Goal: Task Accomplishment & Management: Use online tool/utility

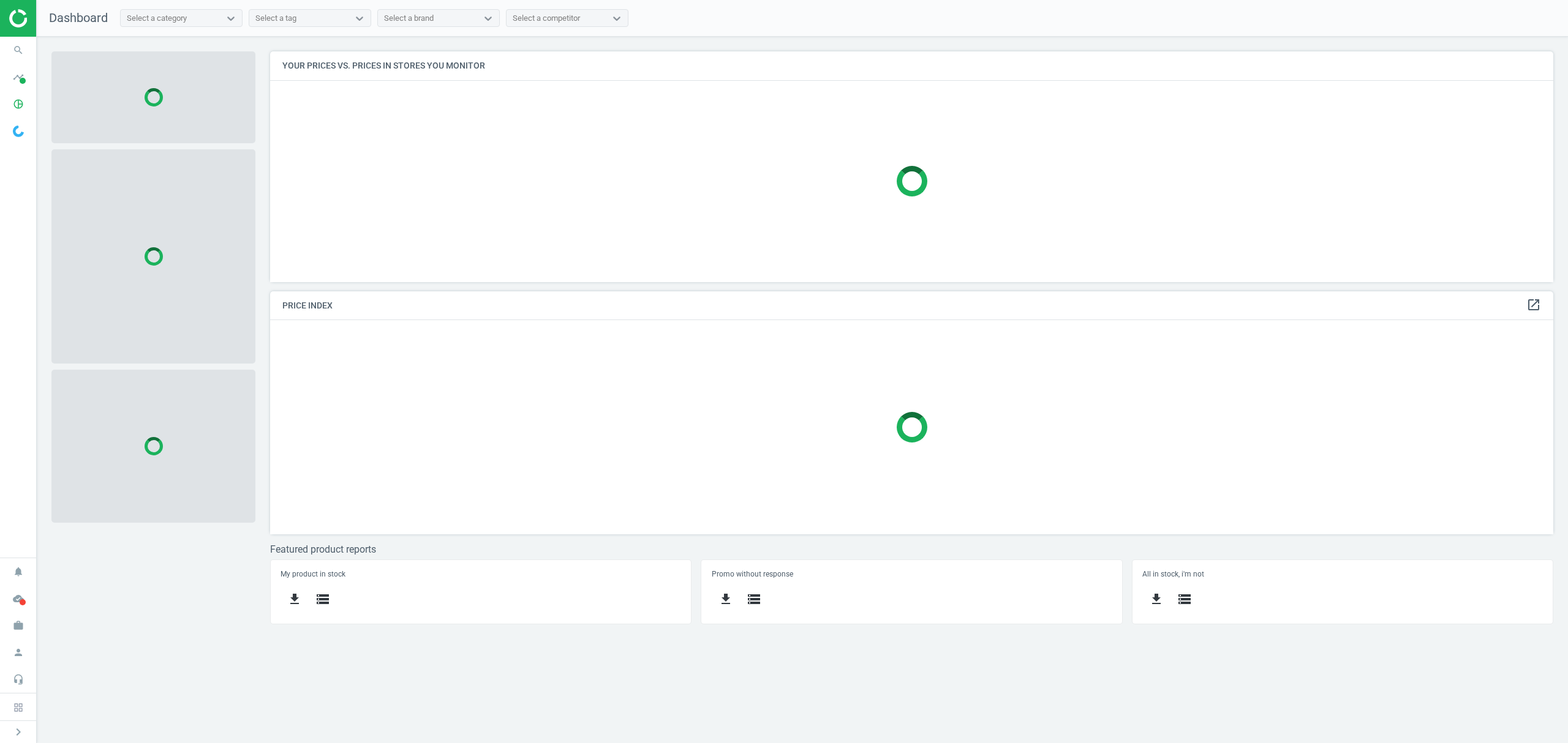
scroll to position [256, 1308]
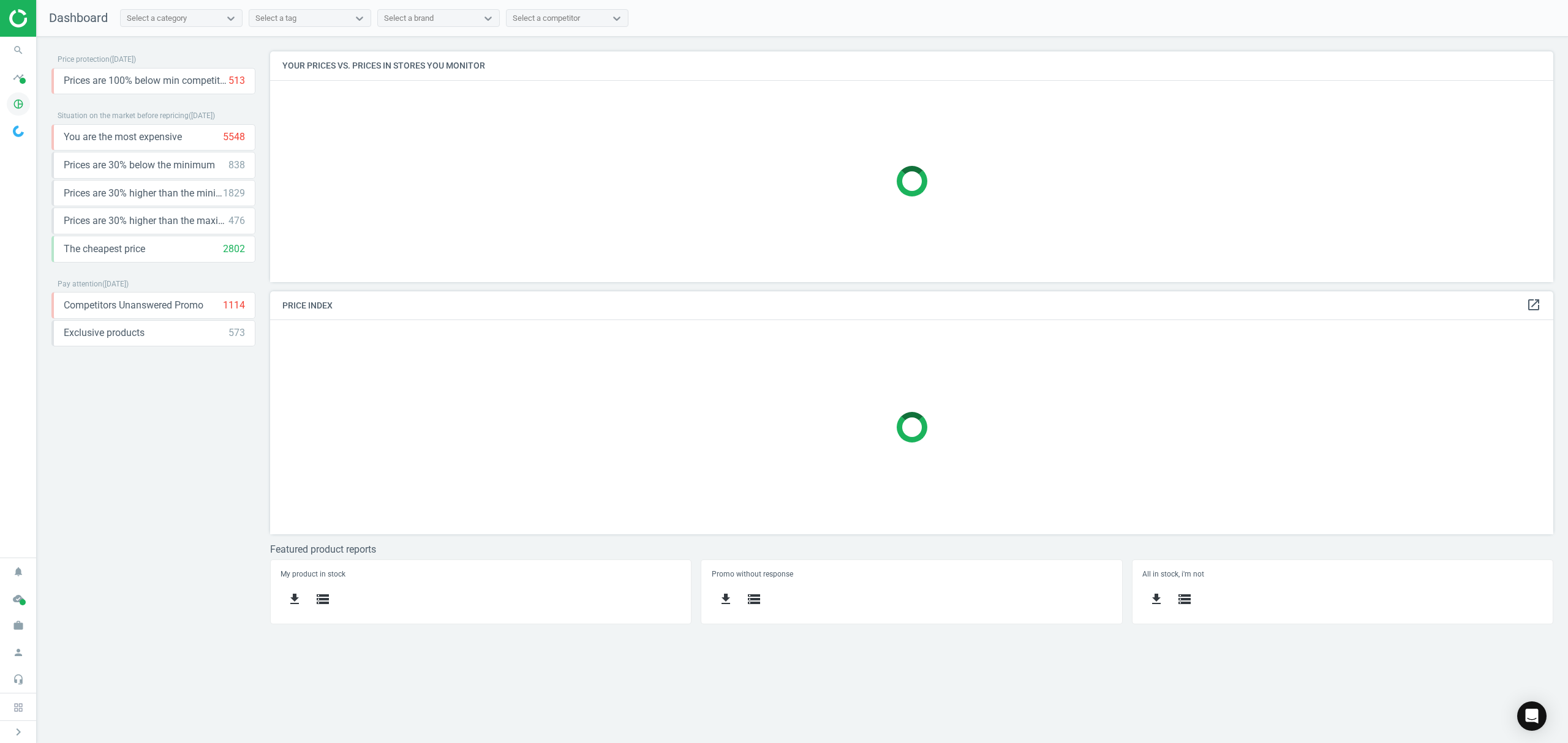
click at [22, 103] on icon "pie_chart_outlined" at bounding box center [18, 104] width 24 height 24
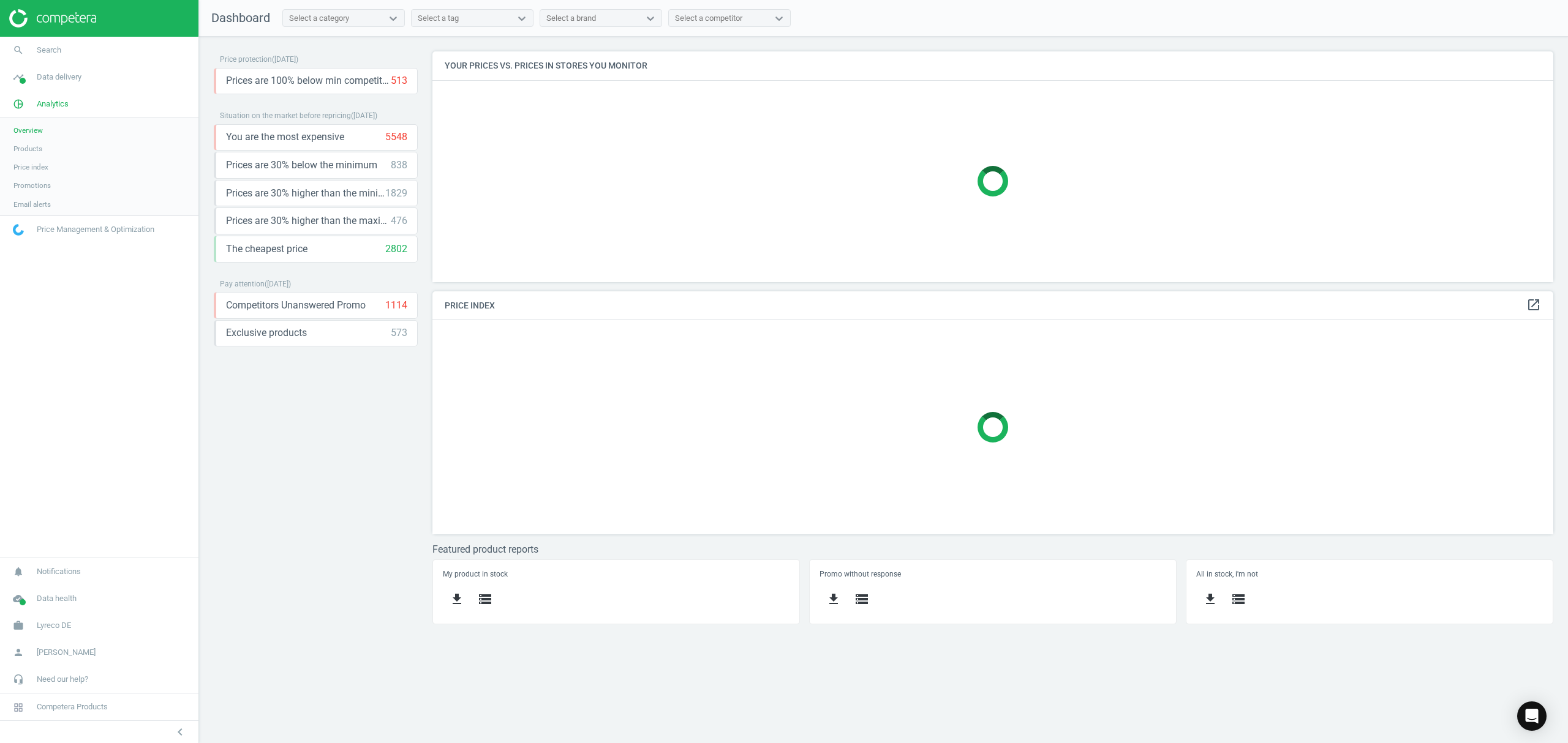
scroll to position [6, 6]
click at [37, 144] on span "Products" at bounding box center [28, 148] width 29 height 10
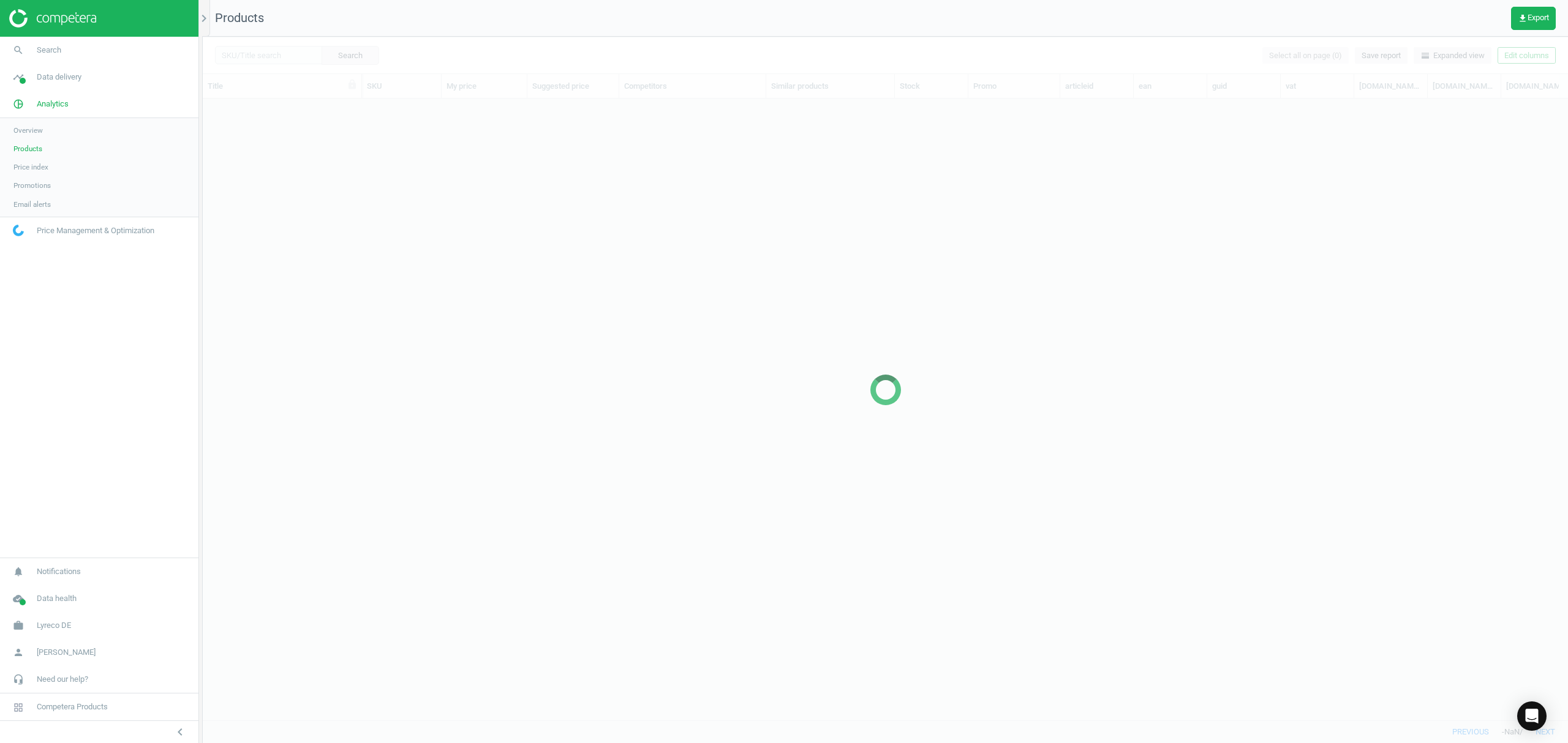
scroll to position [596, 1353]
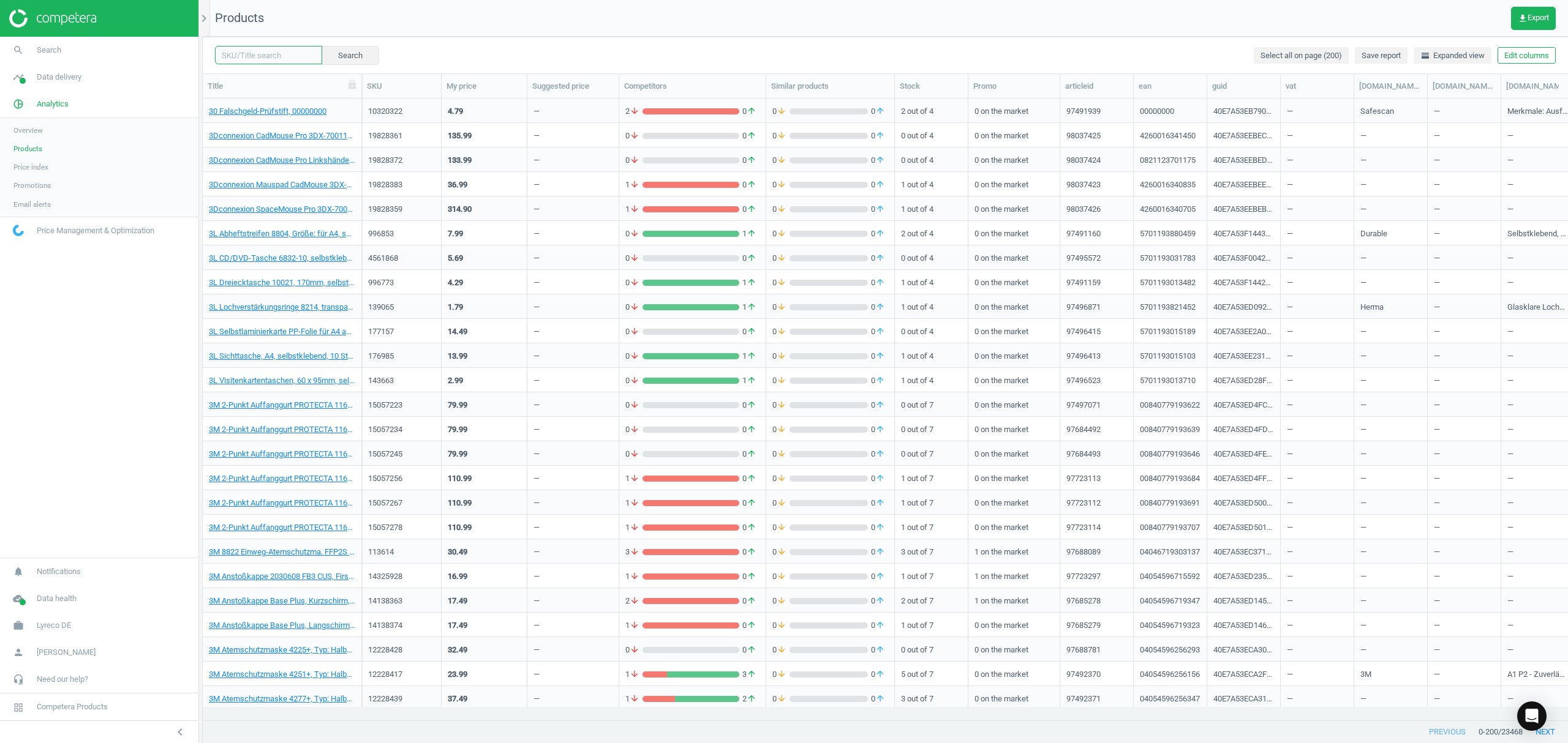
click at [258, 56] on input "text" at bounding box center [268, 55] width 107 height 18
paste input "6587553"
type input "6587553"
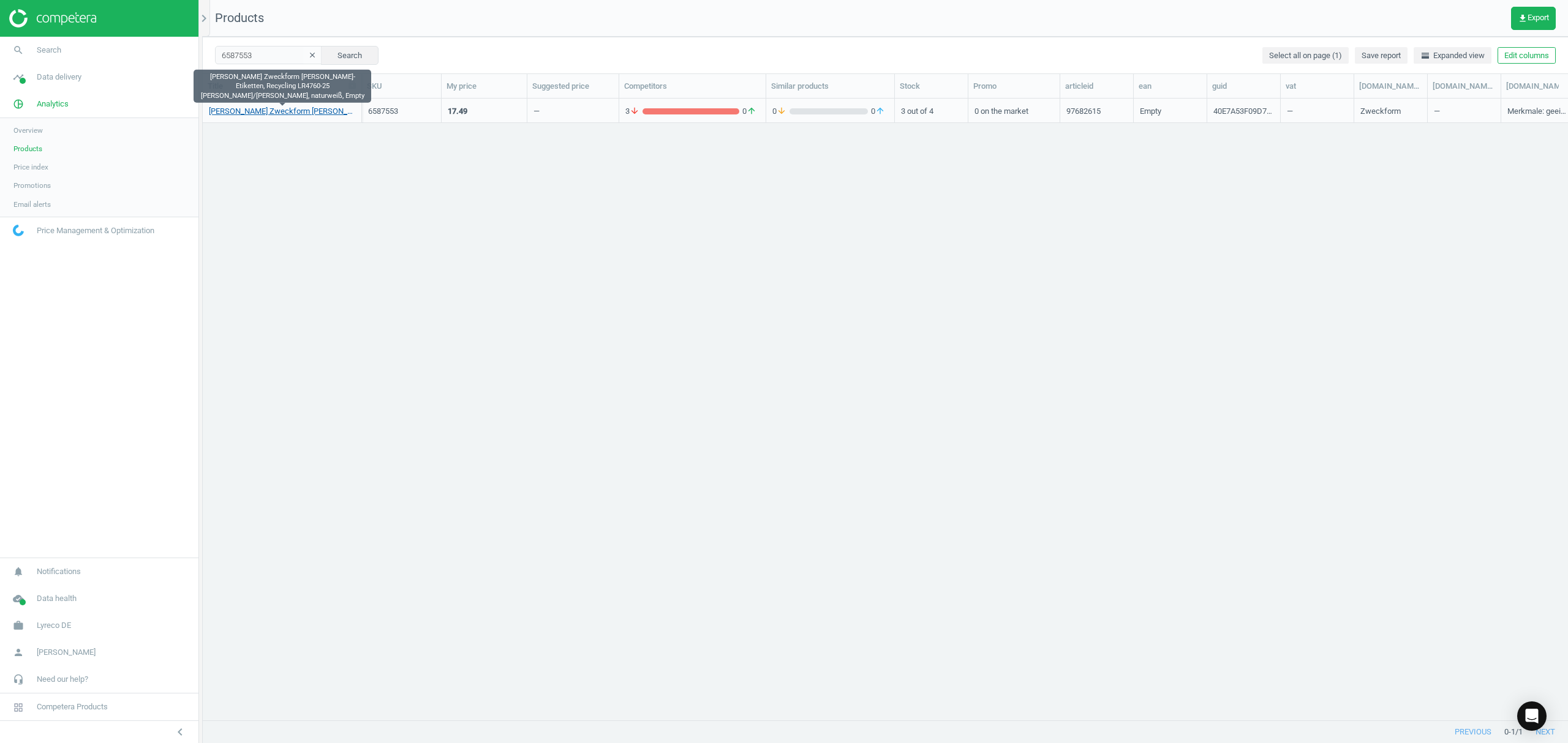
click at [280, 112] on link "[PERSON_NAME] Zweckform [PERSON_NAME]-Etiketten, Recycling LR4760-25 [PERSON_NA…" at bounding box center [282, 111] width 146 height 11
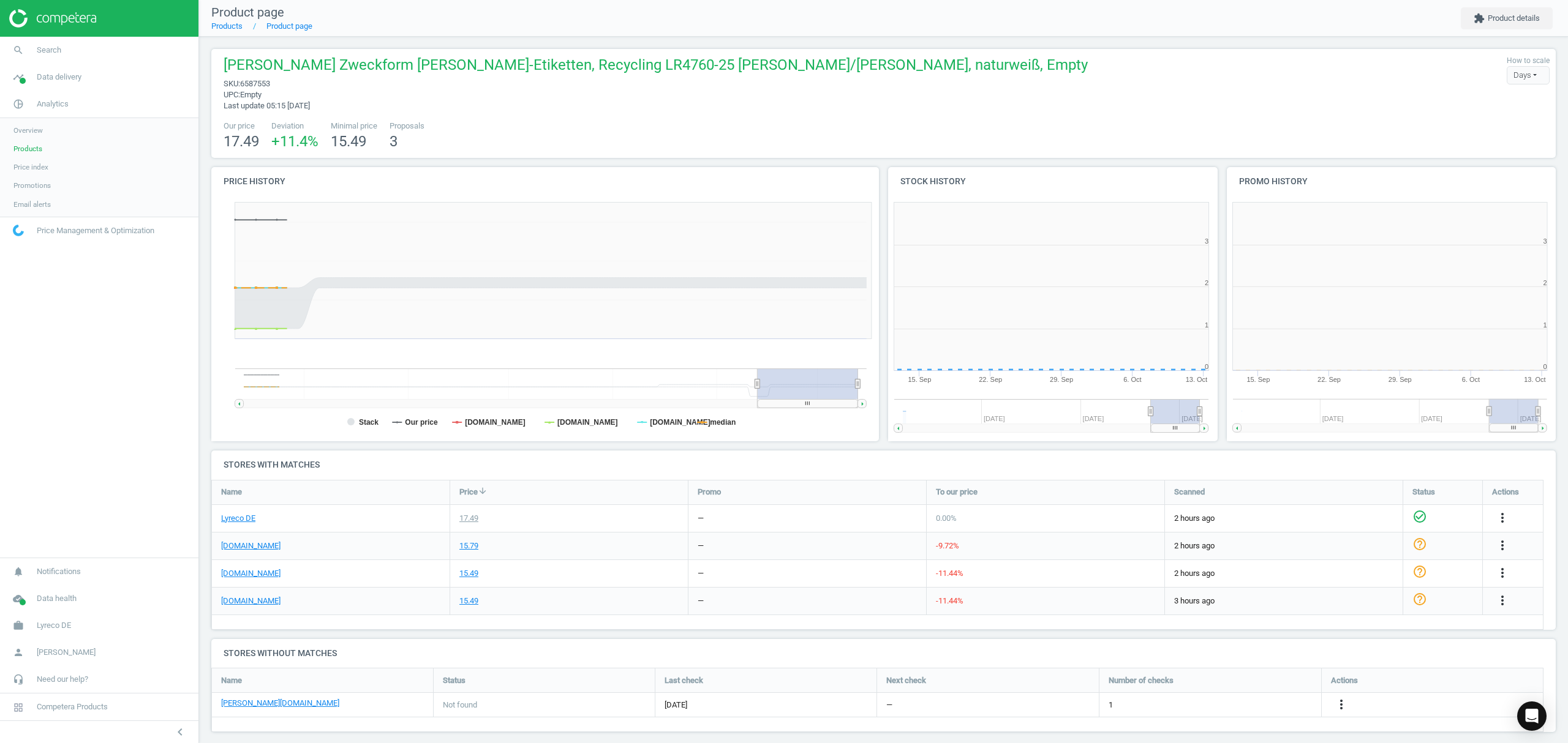
scroll to position [270, 351]
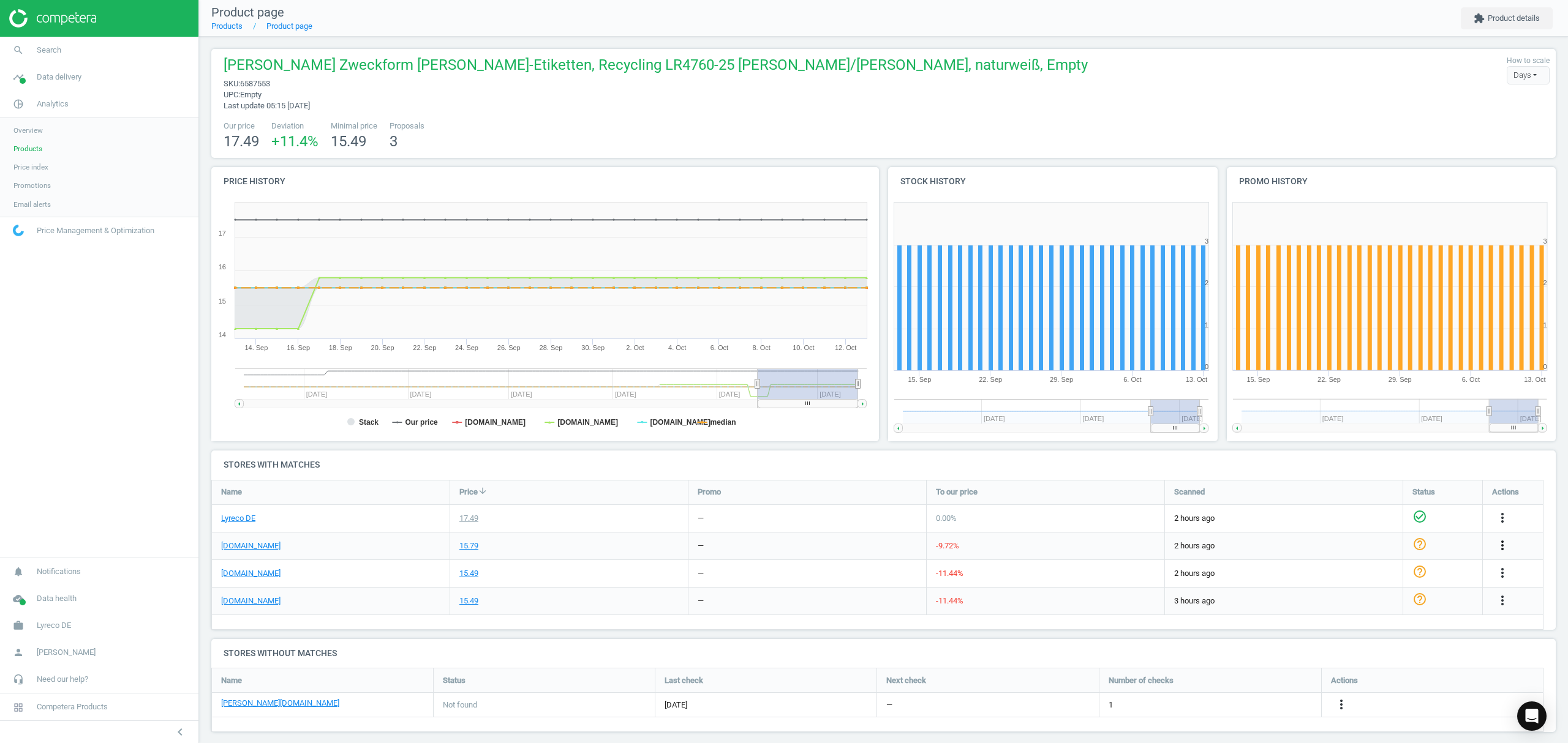
click at [1502, 543] on icon "more_vert" at bounding box center [1502, 545] width 15 height 15
click at [1350, 578] on link "Edit URL/product option" at bounding box center [1407, 575] width 168 height 19
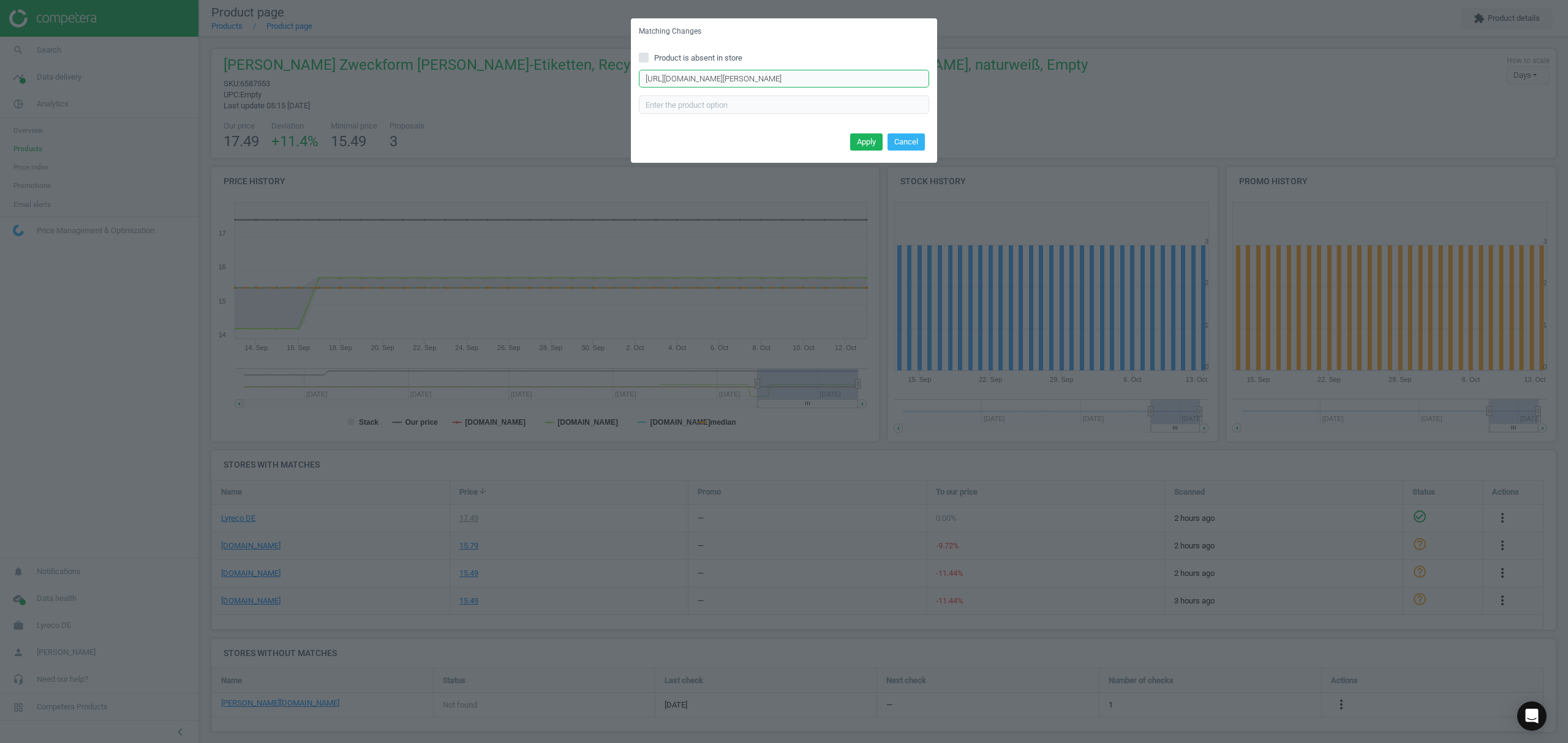
click at [726, 76] on input "[URL][DOMAIN_NAME][PERSON_NAME]" at bounding box center [784, 79] width 291 height 18
click at [725, 76] on input "[URL][DOMAIN_NAME][PERSON_NAME]" at bounding box center [784, 79] width 291 height 18
paste input "recycling-ordneretiketten-296667"
type input "[URL][DOMAIN_NAME][PERSON_NAME]"
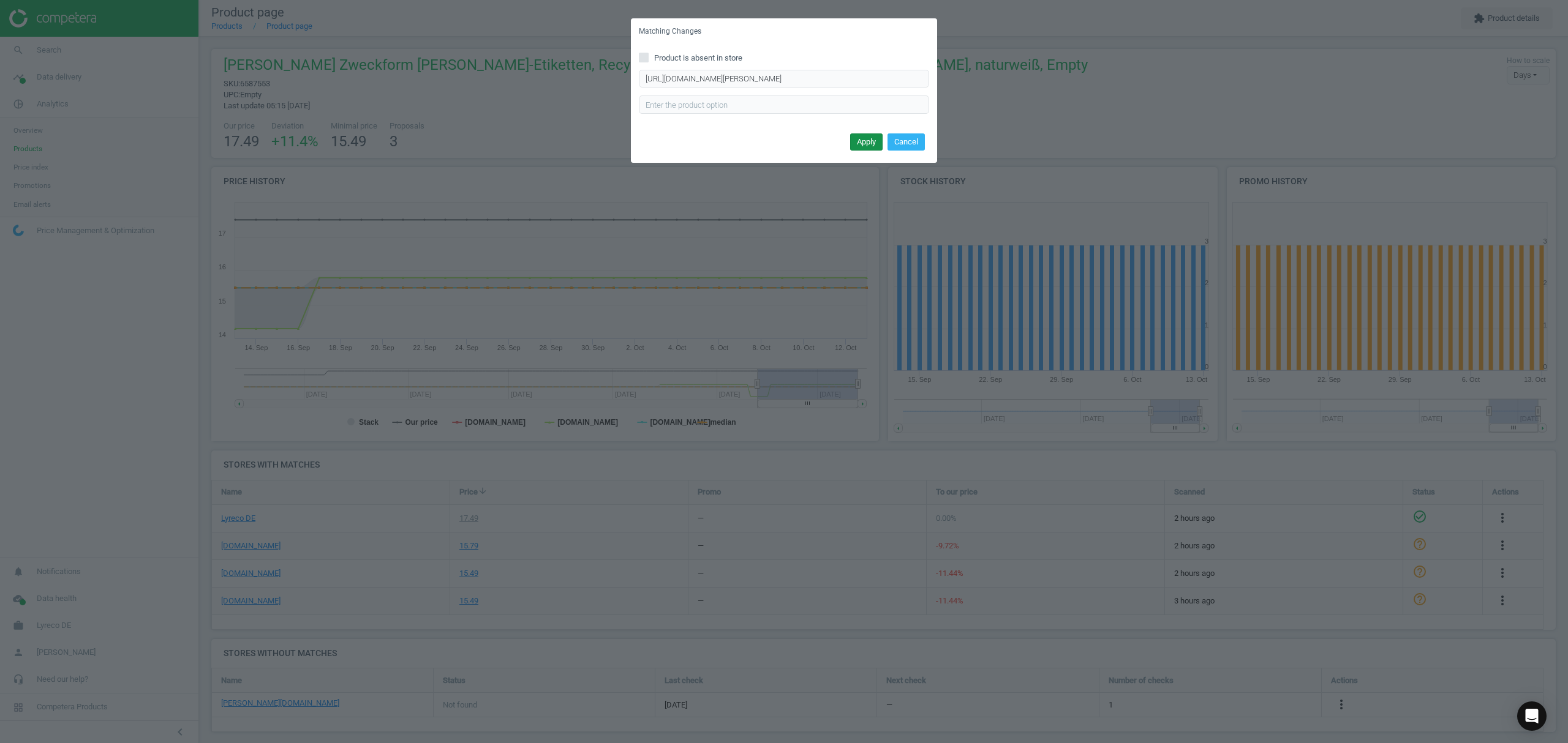
click at [865, 140] on button "Apply" at bounding box center [867, 142] width 33 height 17
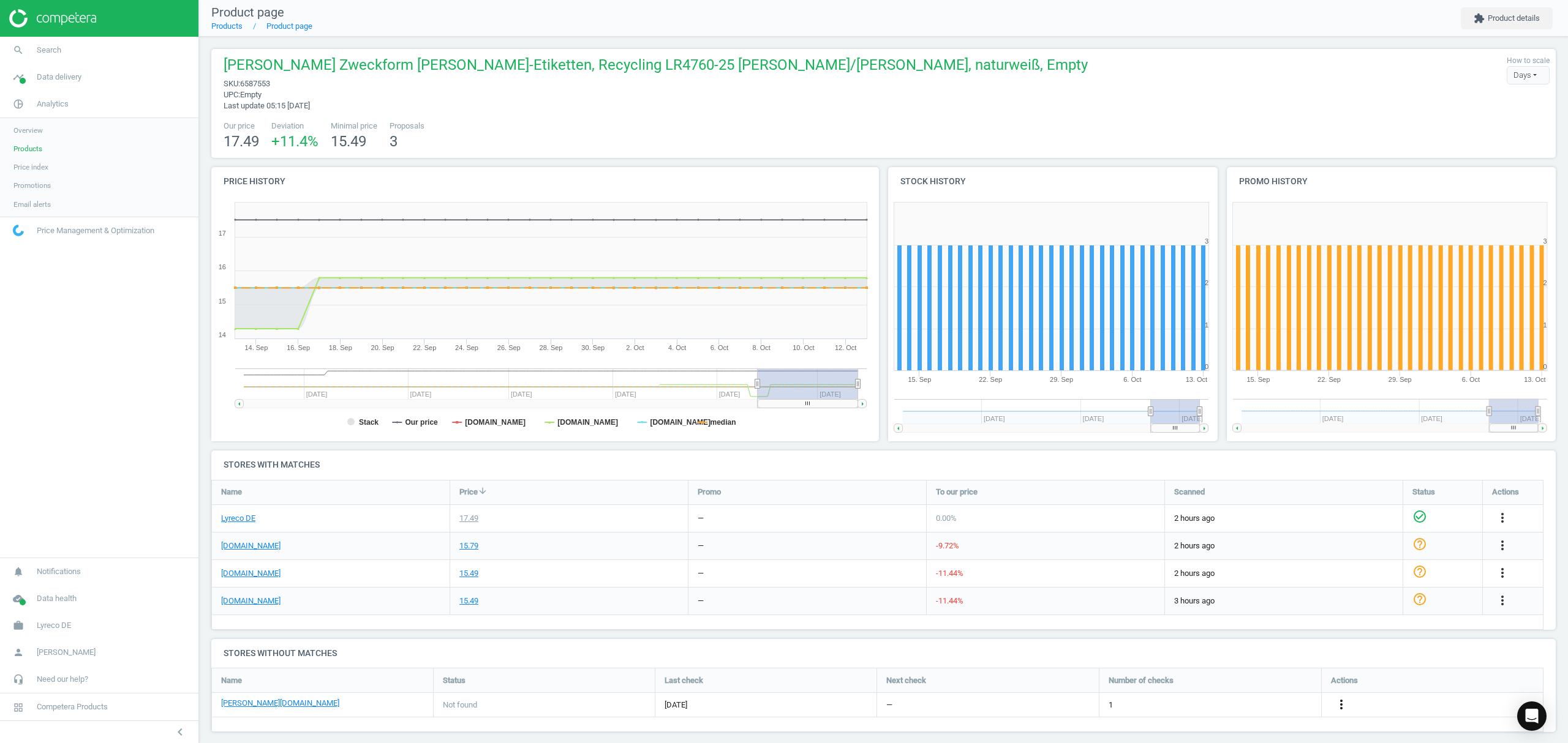
click at [1341, 705] on icon "more_vert" at bounding box center [1341, 704] width 15 height 15
click at [1237, 706] on link "Edit URL/product option" at bounding box center [1245, 705] width 168 height 19
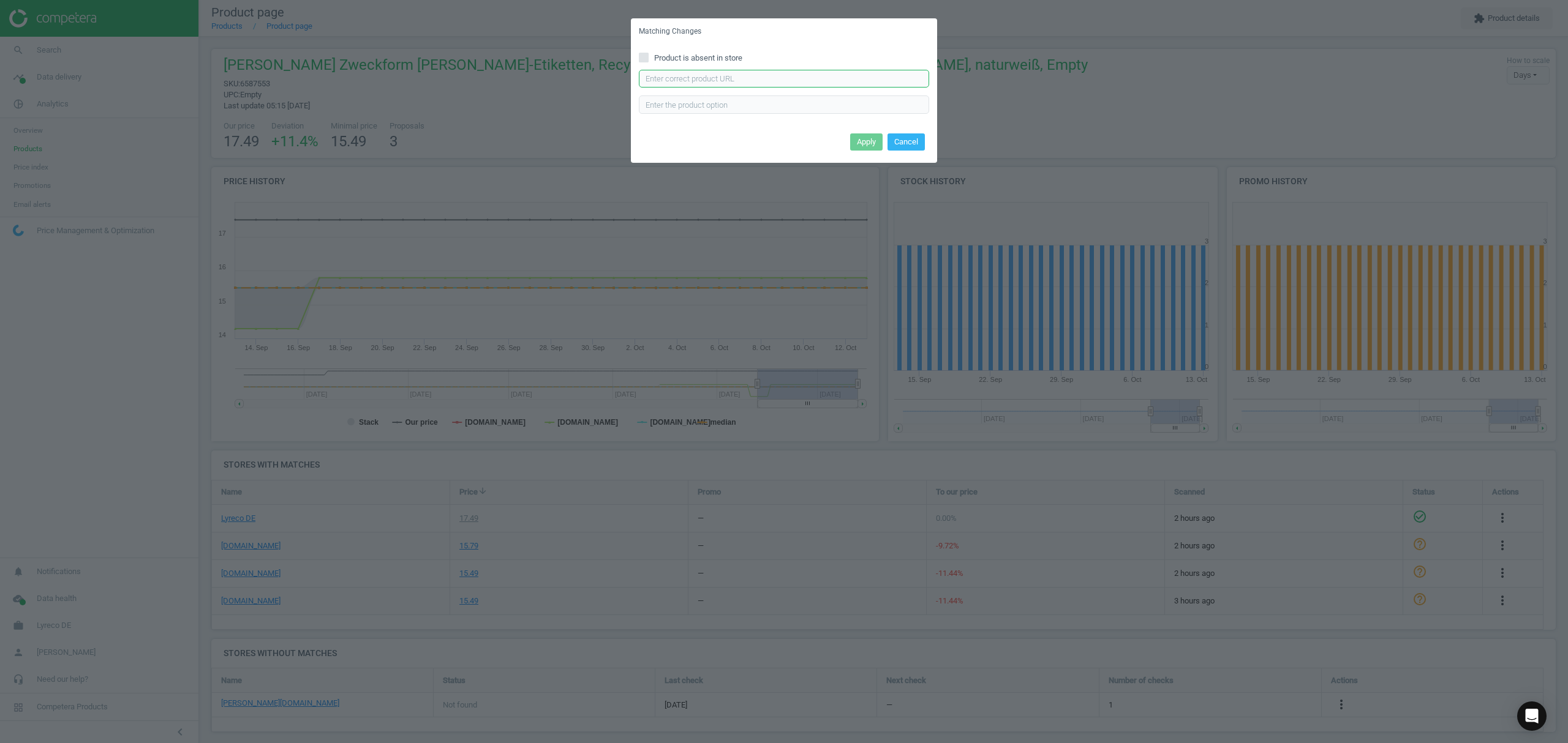
click at [737, 77] on input "text" at bounding box center [784, 79] width 291 height 18
paste input "[URL][DOMAIN_NAME][PERSON_NAME][PERSON_NAME][PERSON_NAME]"
type input "[URL][DOMAIN_NAME][PERSON_NAME][PERSON_NAME][PERSON_NAME]"
click at [856, 143] on button "Apply" at bounding box center [867, 142] width 33 height 17
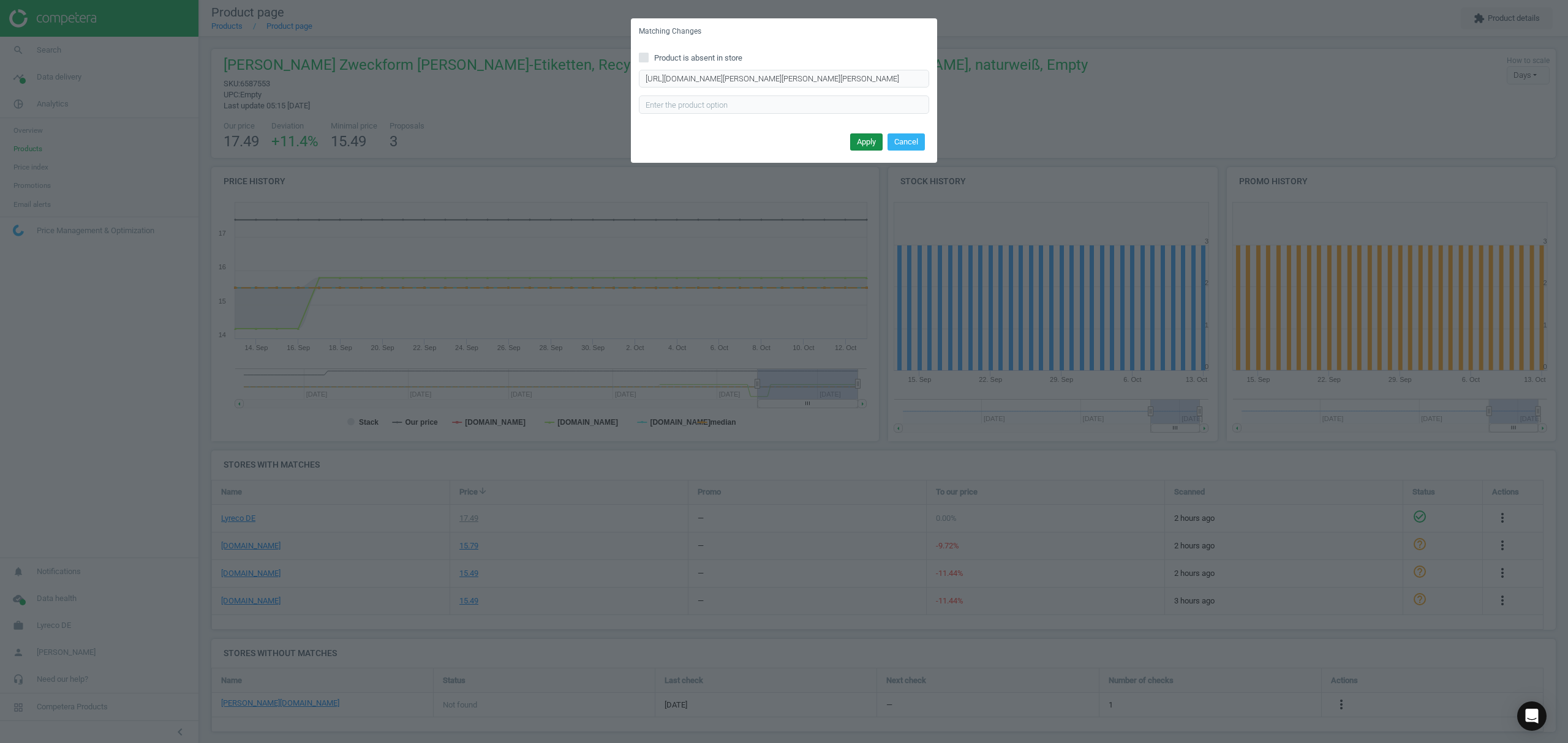
scroll to position [0, 0]
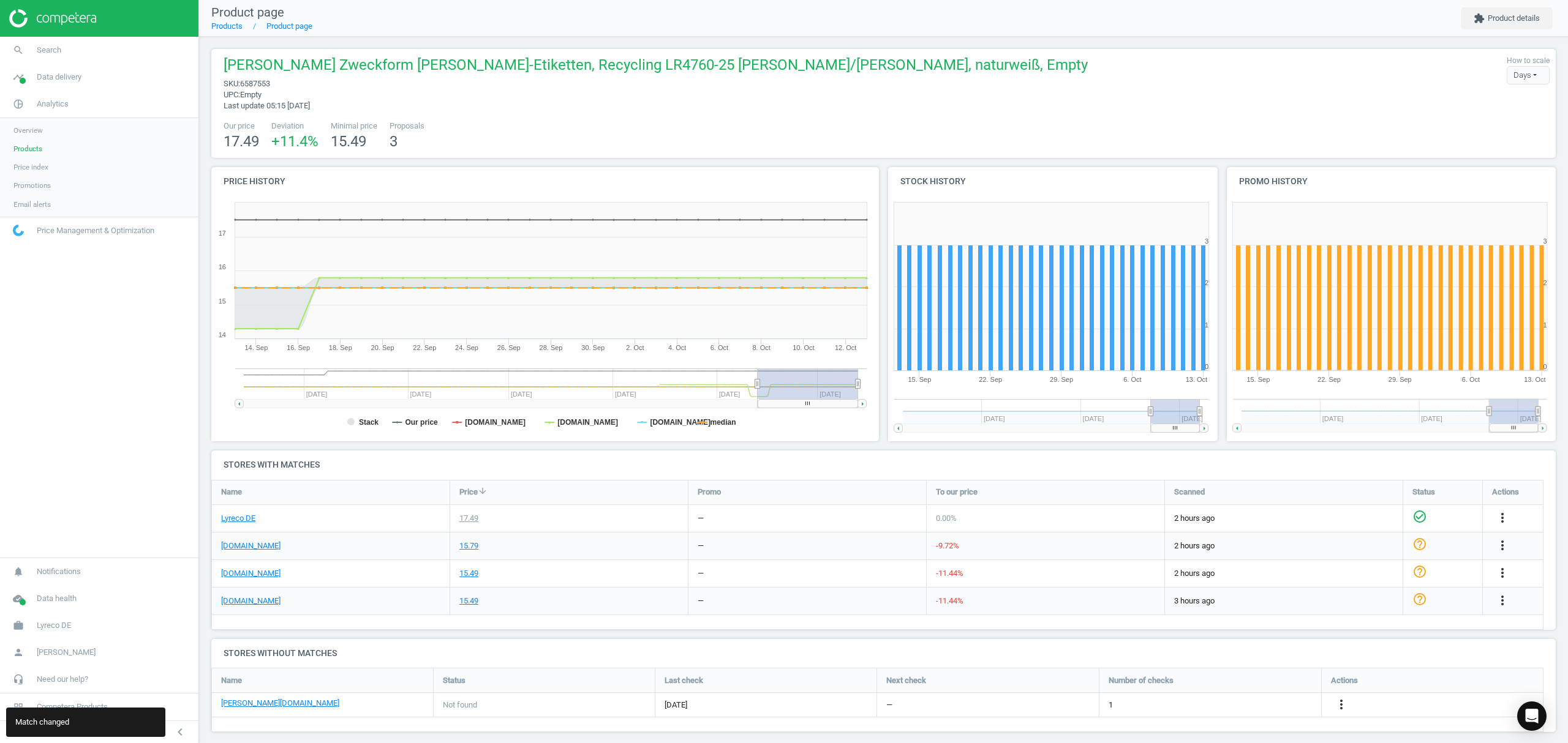
click at [263, 81] on span "6587553" at bounding box center [255, 84] width 30 height 9
click at [263, 82] on span "6587553" at bounding box center [255, 84] width 30 height 9
copy span "6587553"
click at [225, 27] on link "Products" at bounding box center [227, 26] width 31 height 9
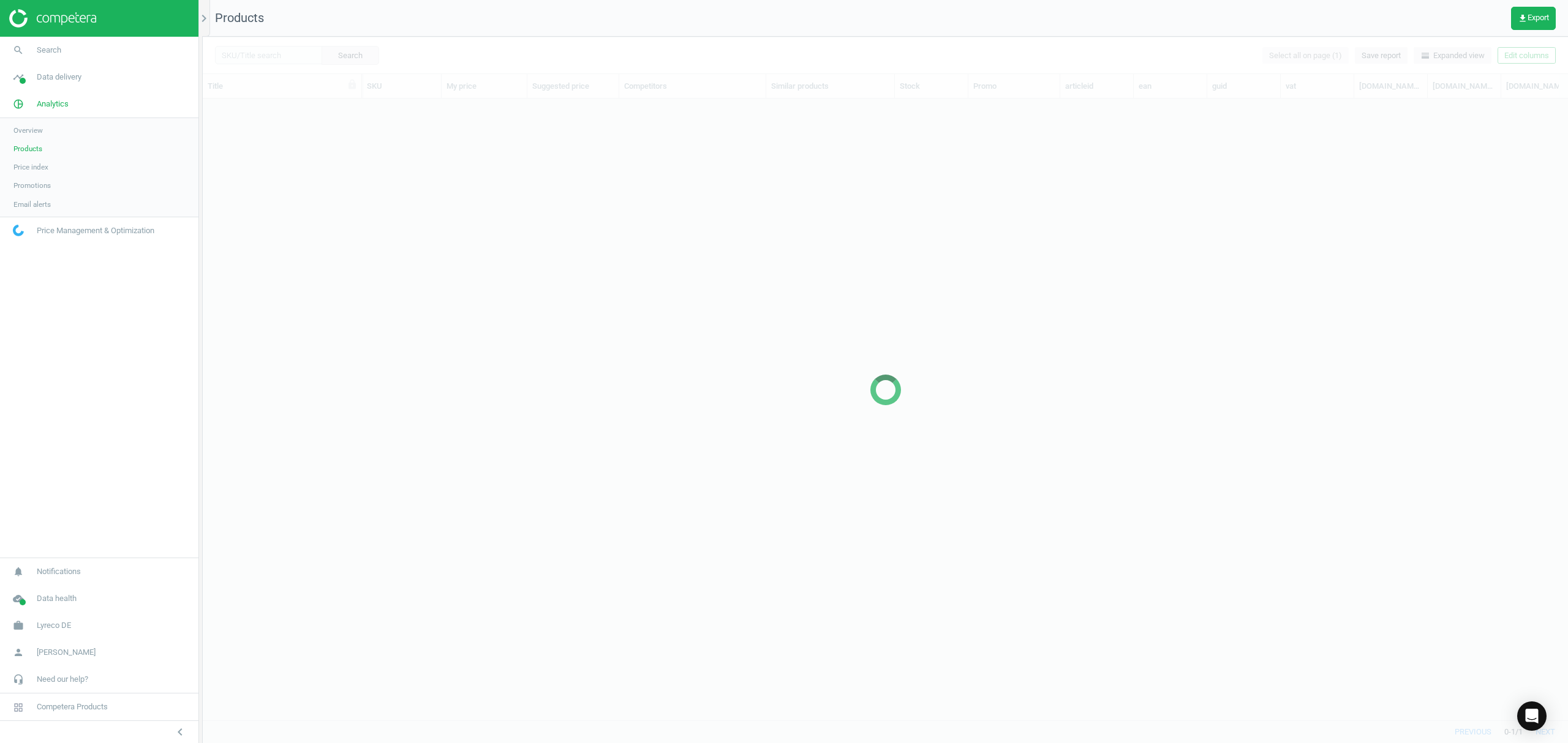
scroll to position [596, 1353]
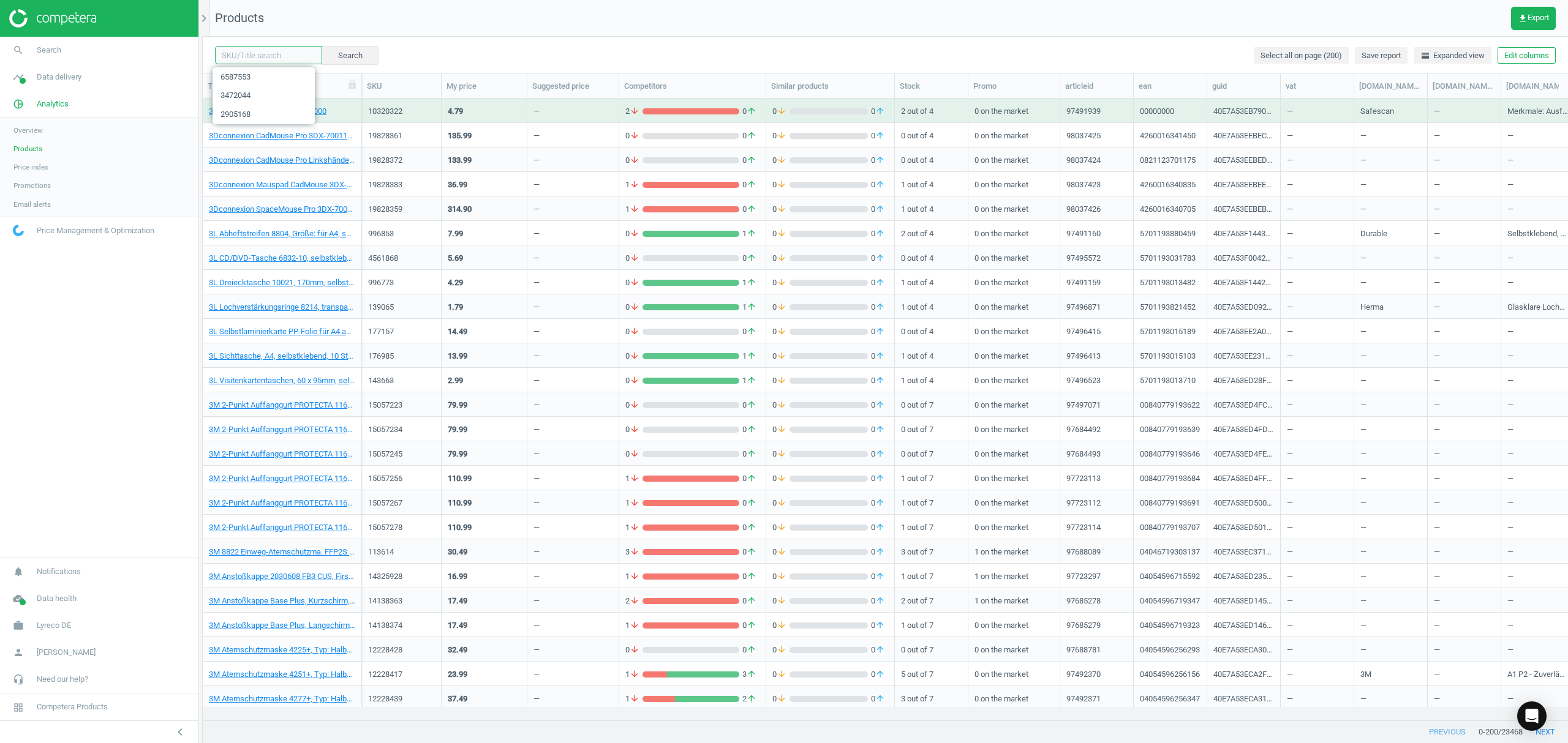
click at [253, 55] on input "text" at bounding box center [268, 55] width 107 height 18
paste input "1448344"
type input "1448344"
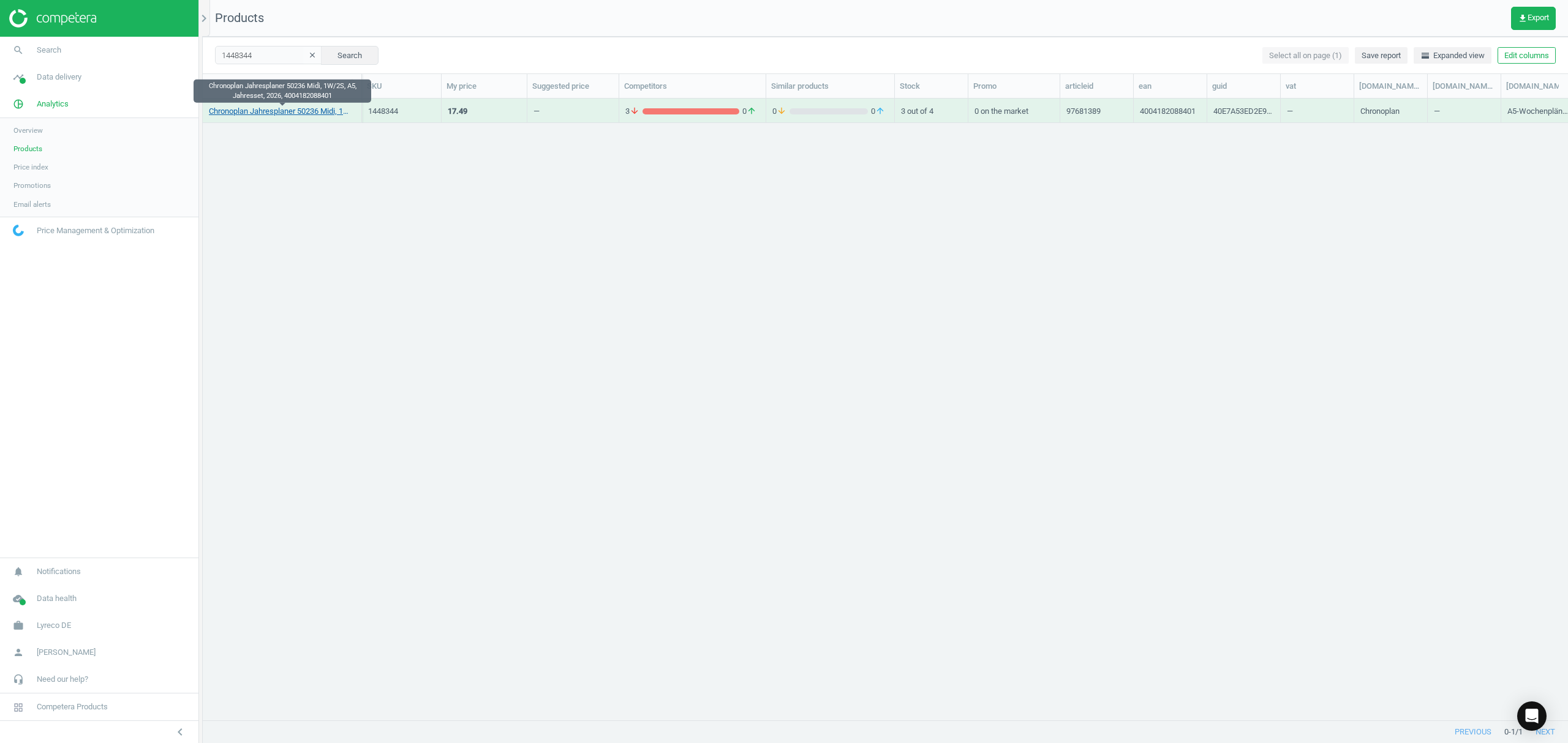
click at [250, 112] on link "Chronoplan Jahresplaner 50236 Midi, 1W/2S, A5, Jahresset, 2026, 4004182088401" at bounding box center [282, 111] width 146 height 11
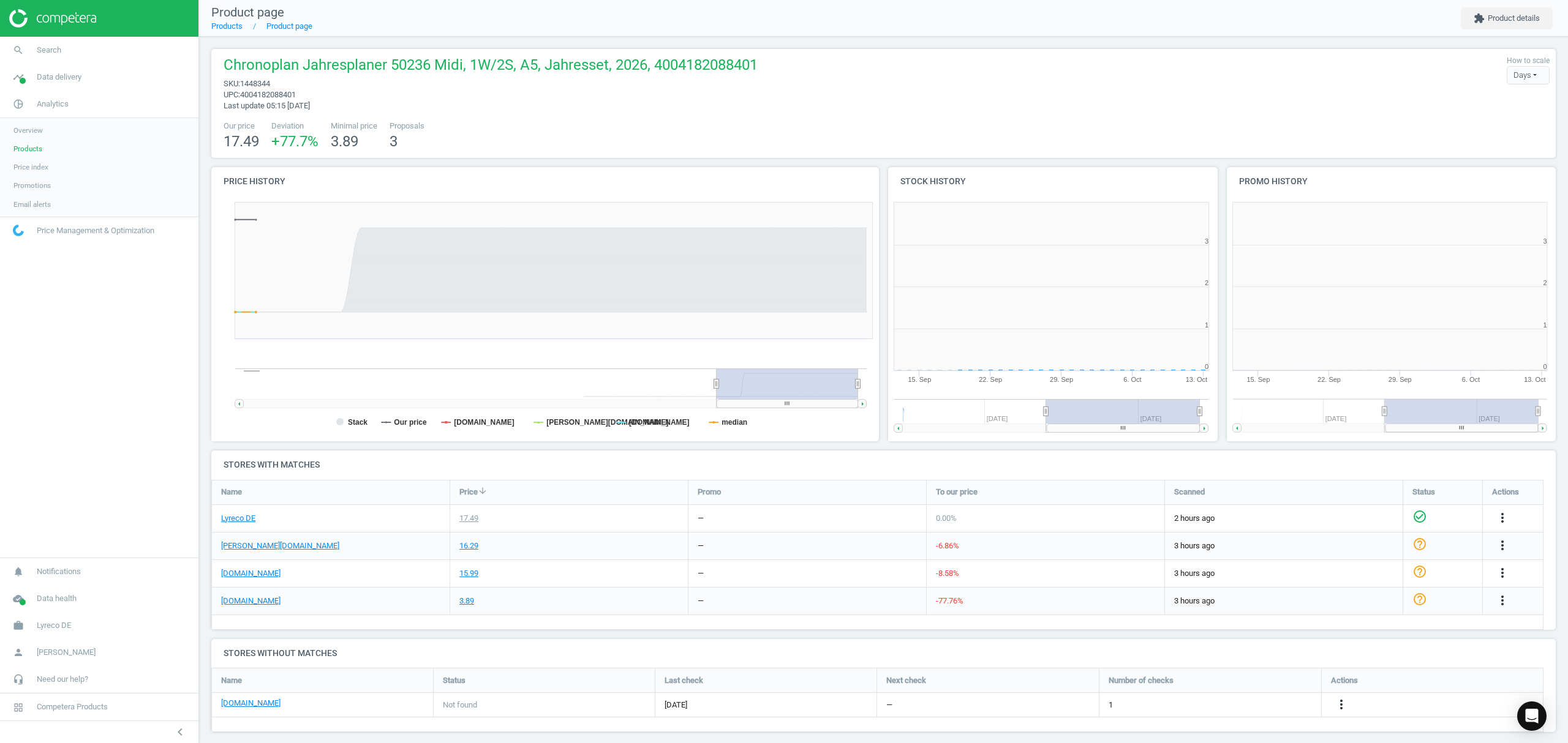
scroll to position [270, 351]
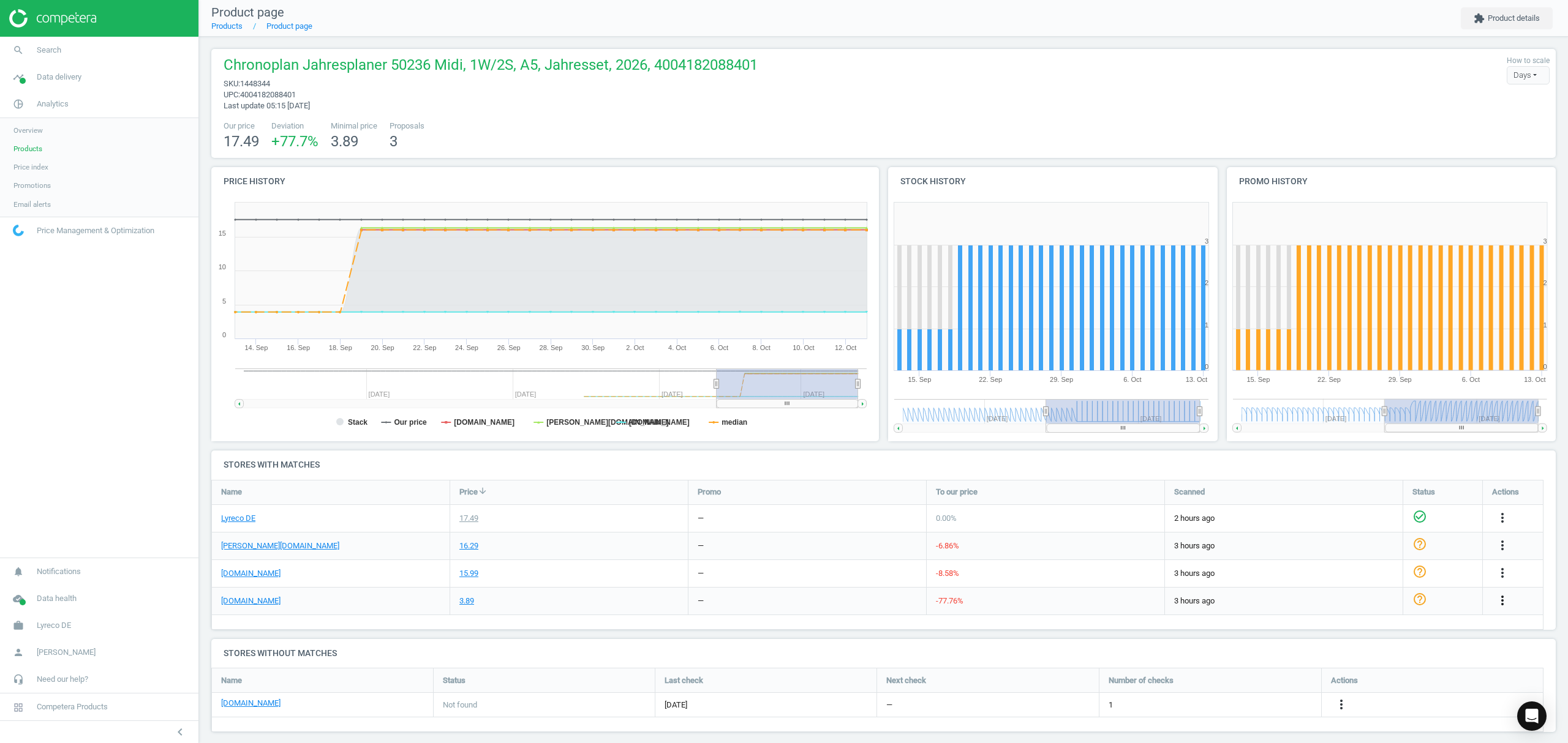
click at [1501, 599] on icon "more_vert" at bounding box center [1502, 601] width 15 height 15
click at [1354, 630] on link "Edit URL/product option" at bounding box center [1407, 629] width 168 height 19
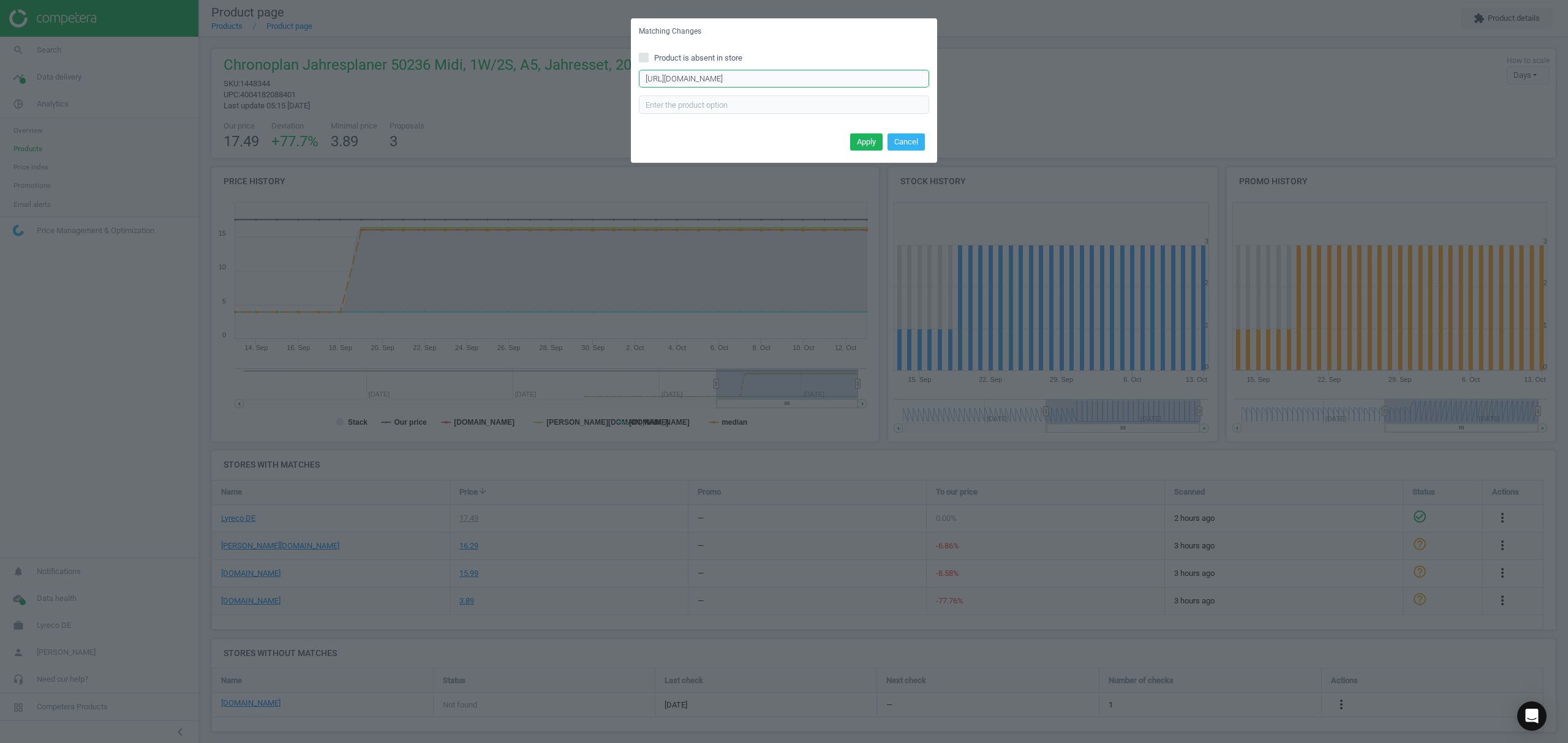
click at [832, 81] on input "[URL][DOMAIN_NAME]" at bounding box center [784, 79] width 291 height 18
paste input "wochenplan-kalendereinlage-591168"
type input "[URL][DOMAIN_NAME]"
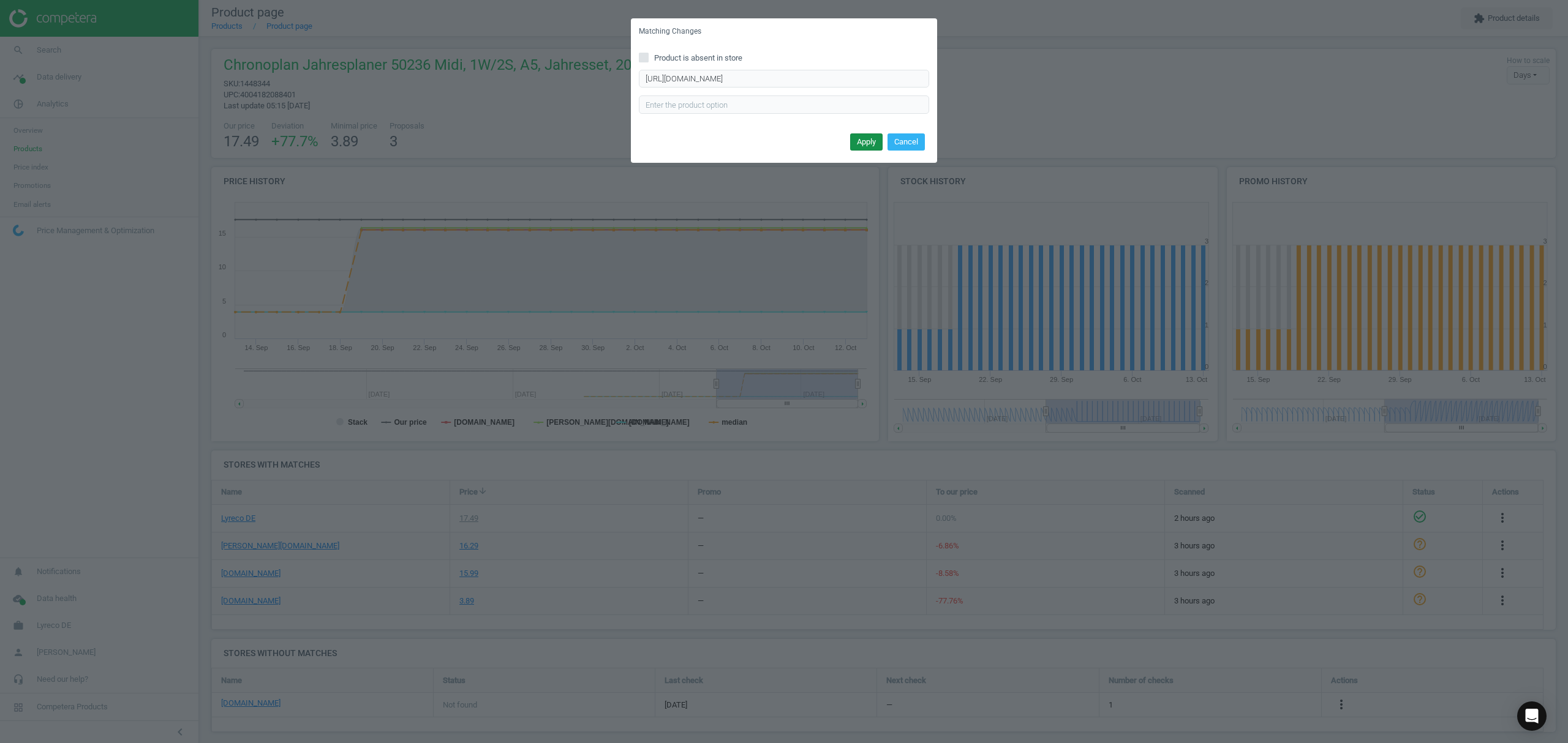
click at [867, 143] on button "Apply" at bounding box center [867, 142] width 33 height 17
